Goal: Check status: Check status

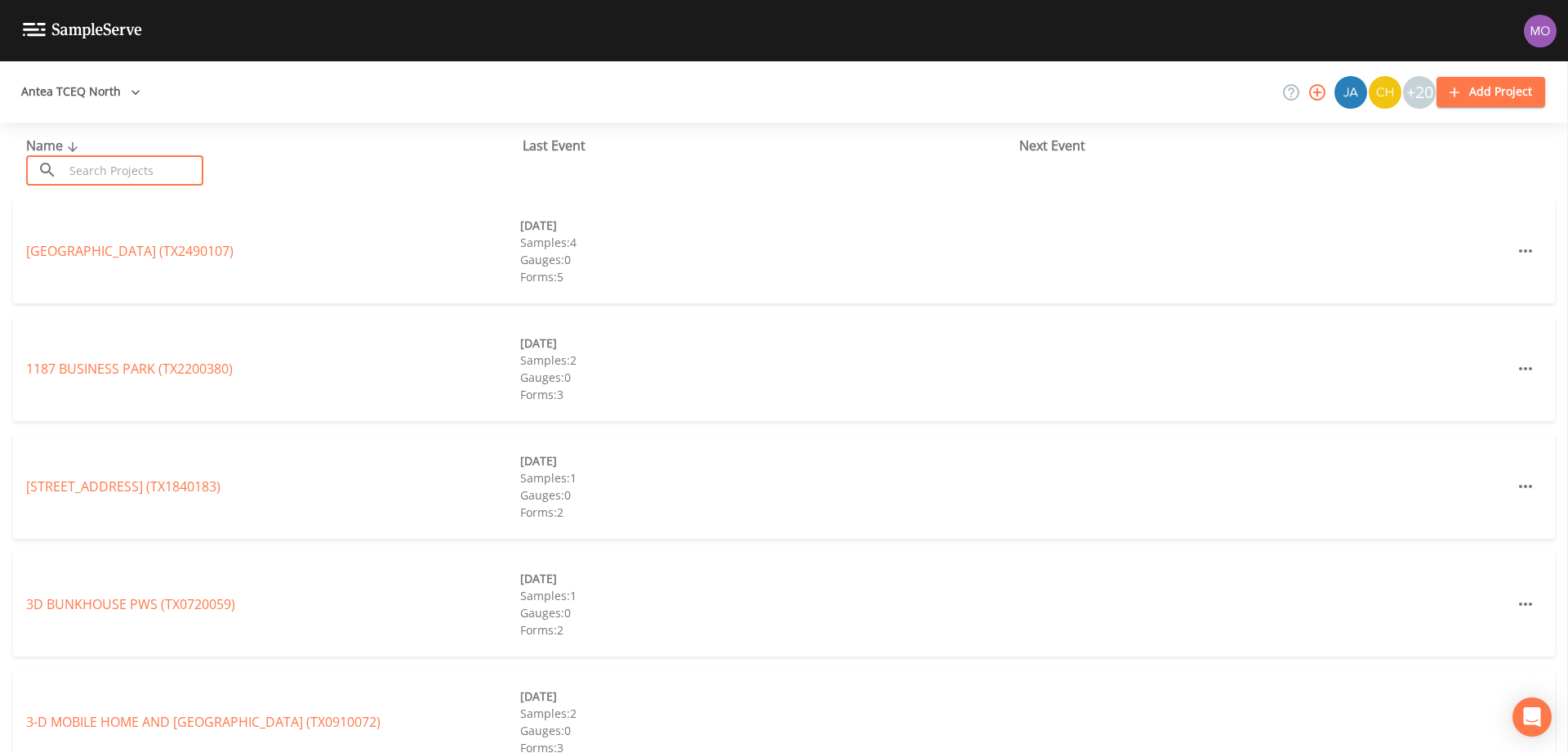
click at [150, 184] on input "text" at bounding box center [133, 170] width 140 height 30
paste input "TX1070005"
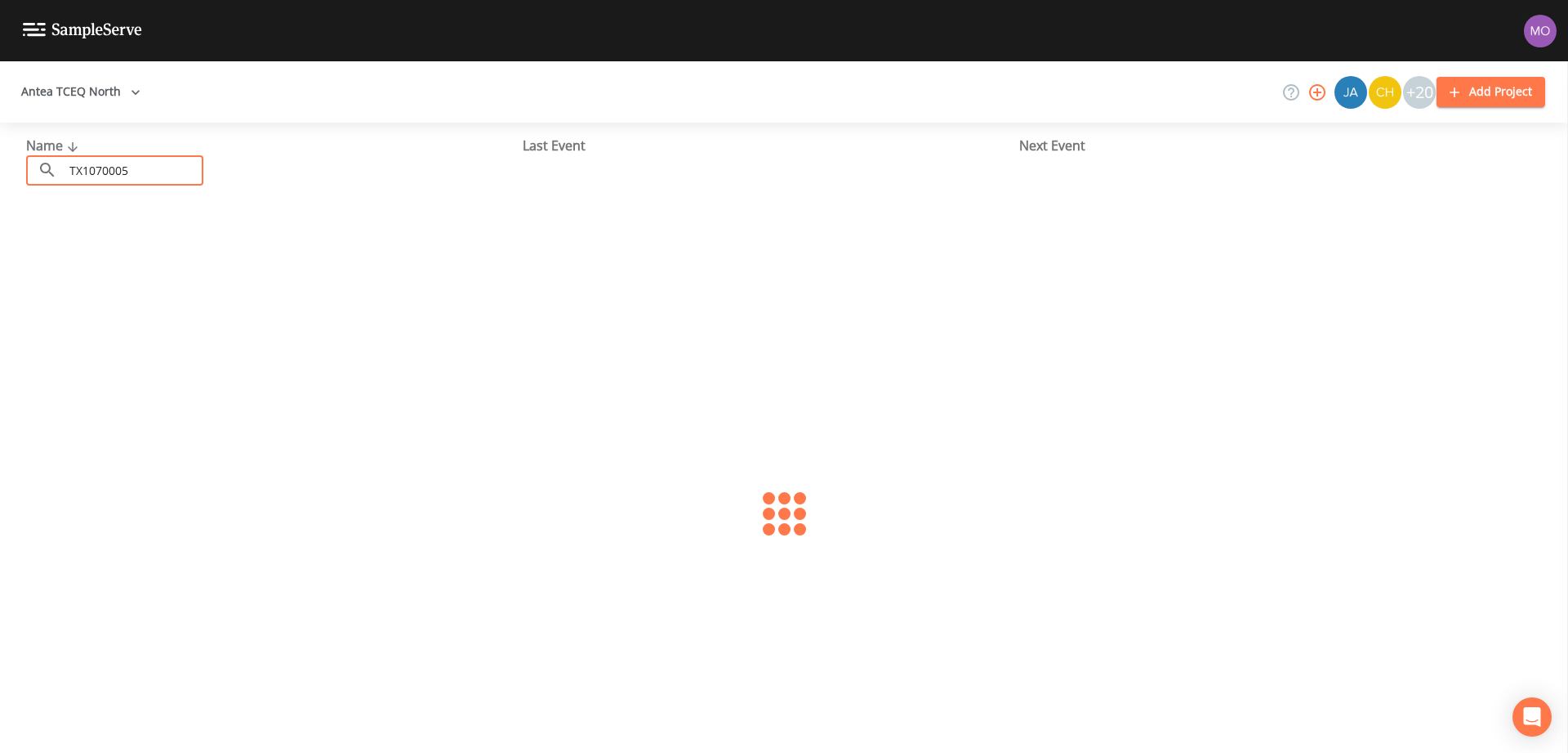
type input "TX1070005"
click at [125, 251] on link "CITY OF [GEOGRAPHIC_DATA] (TX1070005)" at bounding box center [153, 250] width 256 height 18
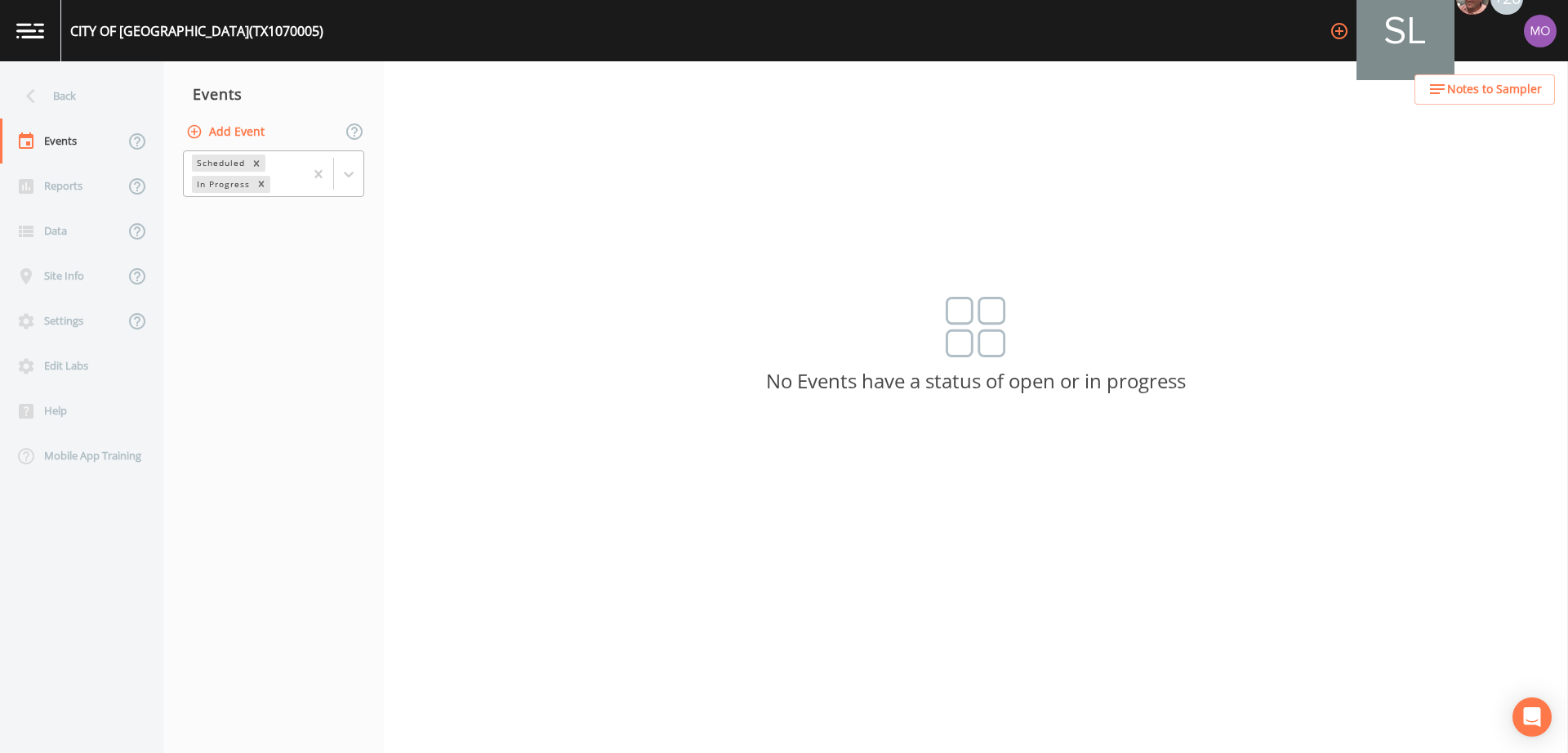
click at [201, 187] on div "In Progress" at bounding box center [222, 184] width 61 height 17
click at [202, 214] on div "Completed" at bounding box center [273, 220] width 182 height 27
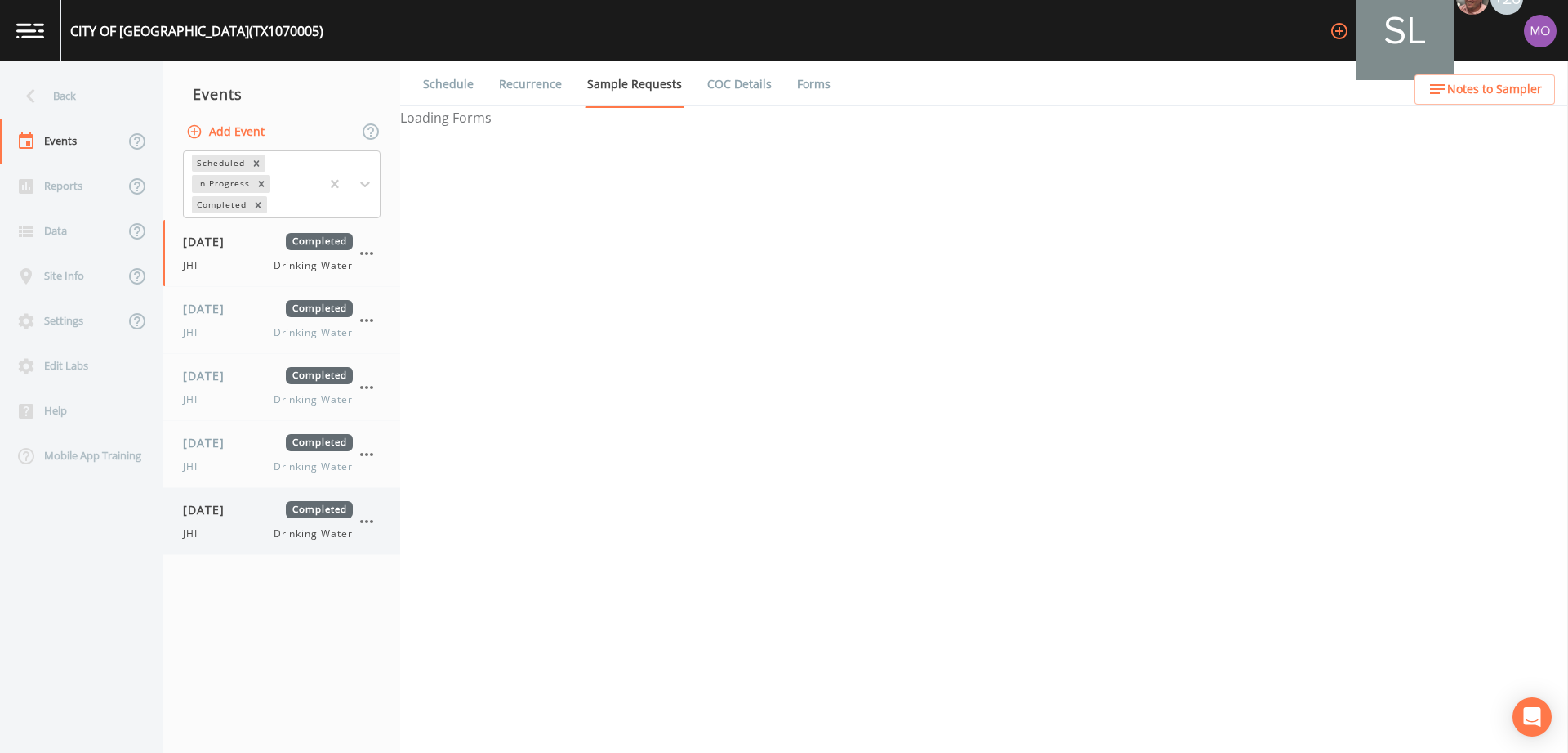
click at [217, 506] on span "[DATE]" at bounding box center [209, 509] width 53 height 17
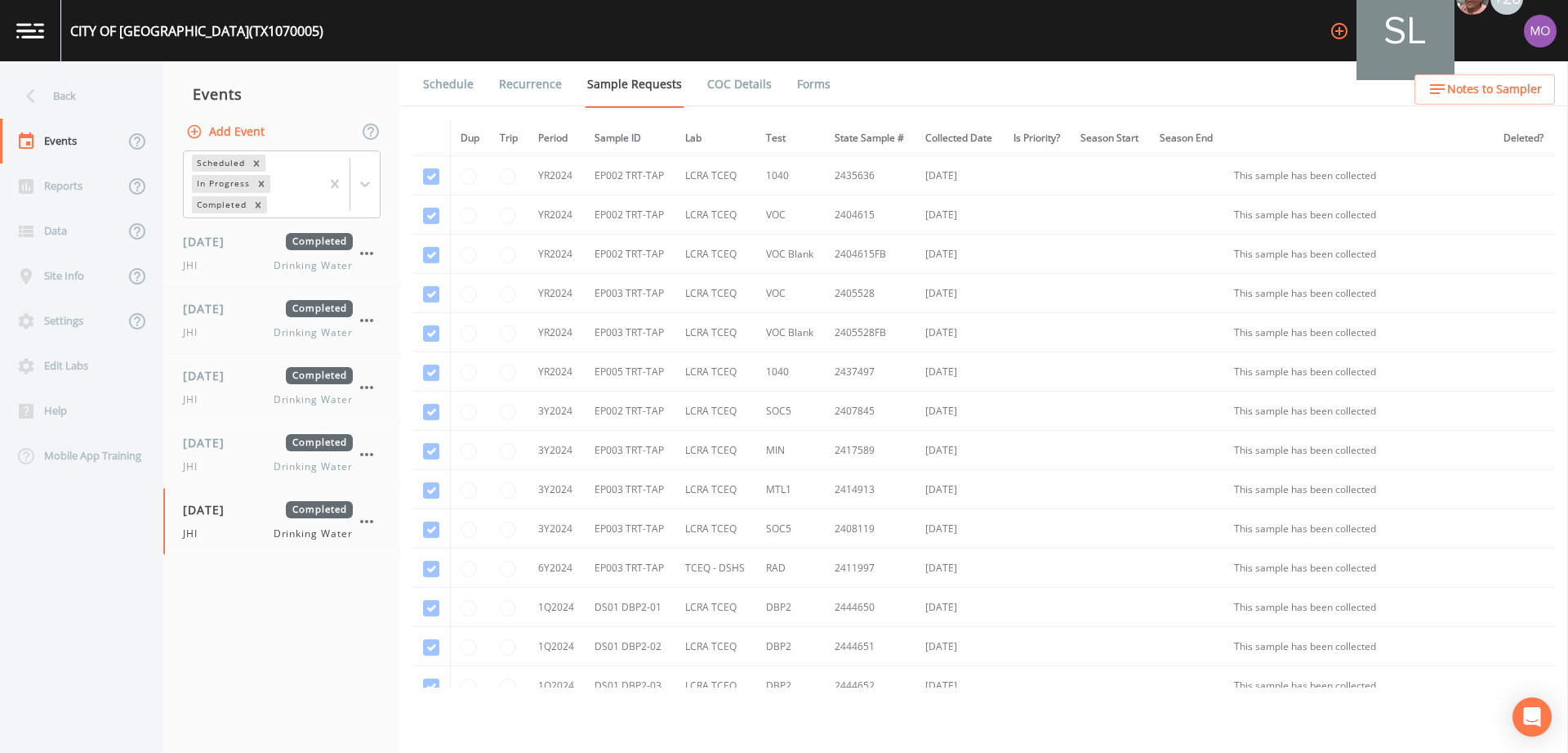
click at [816, 87] on link "Forms" at bounding box center [814, 83] width 39 height 45
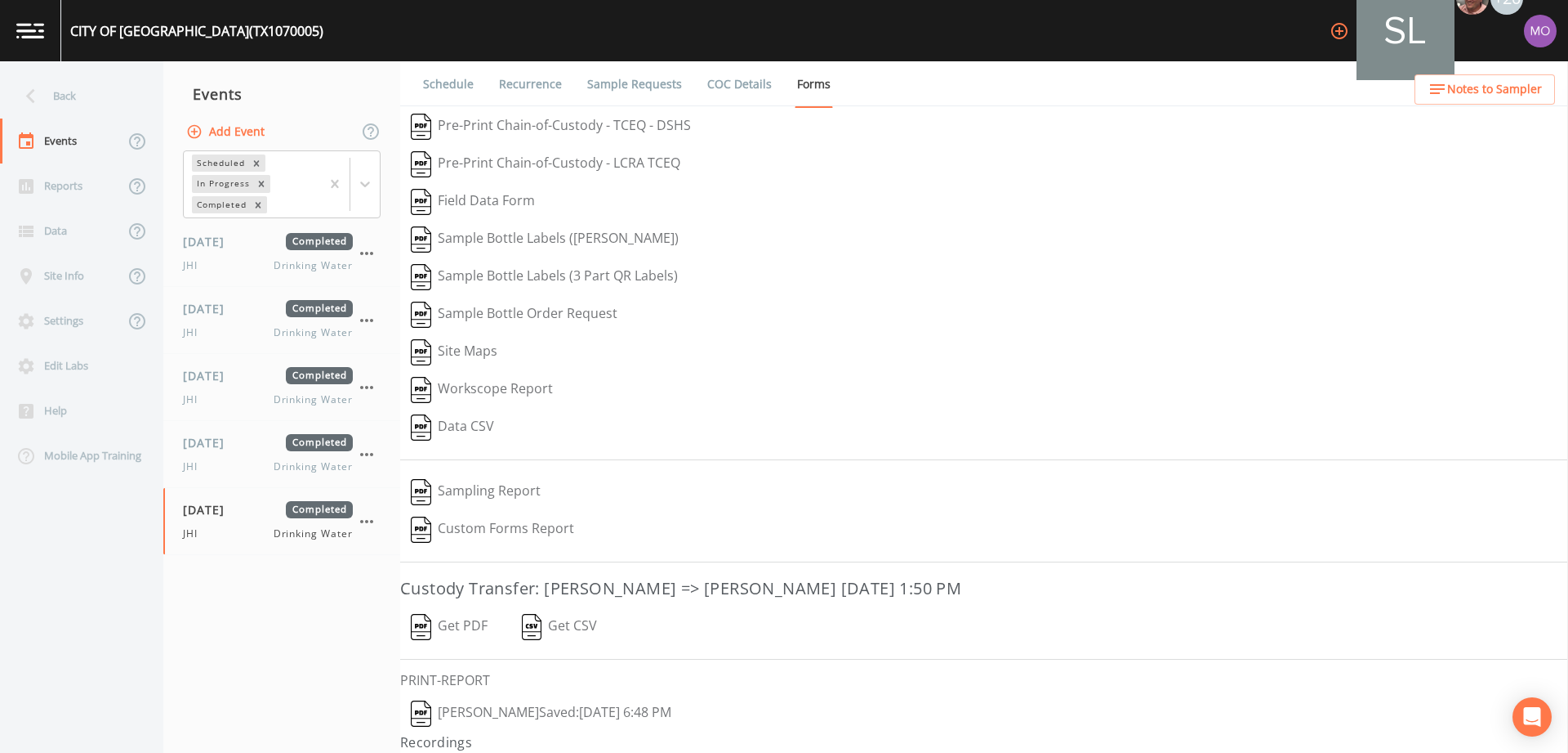
click at [485, 705] on button "[PERSON_NAME]  Saved: [DATE] 6:48 PM" at bounding box center [541, 714] width 282 height 38
